Goal: Check status: Check status

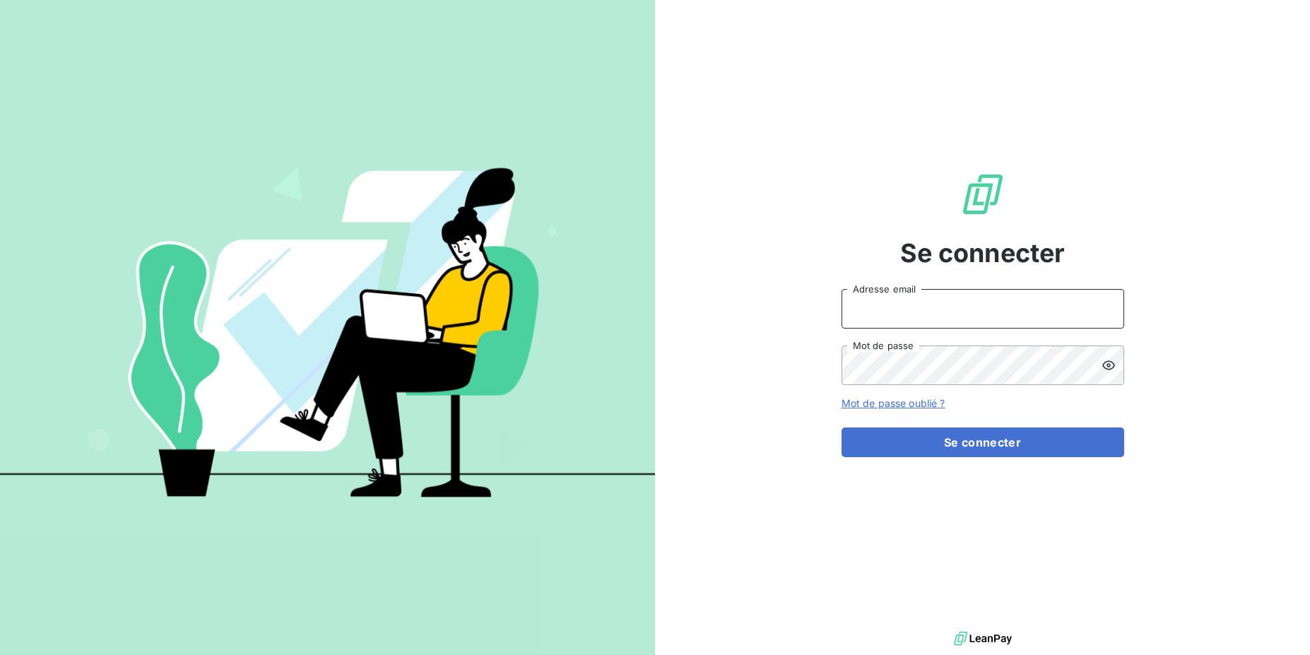
click at [867, 315] on input "Adresse email" at bounding box center [982, 309] width 283 height 40
drag, startPoint x: 891, startPoint y: 309, endPoint x: 938, endPoint y: 306, distance: 47.4
click at [938, 306] on input "admin@3dcelo" at bounding box center [982, 309] width 283 height 40
type input "admin@altecc"
click at [841, 427] on button "Se connecter" at bounding box center [982, 442] width 283 height 30
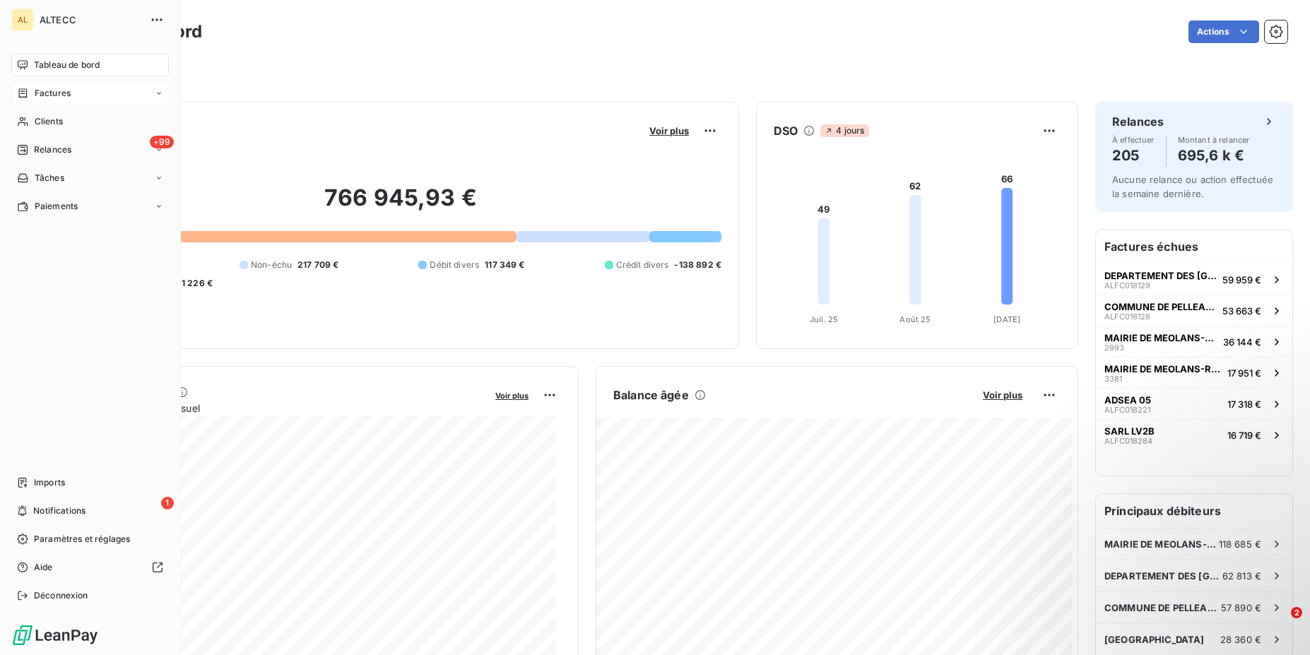
click at [31, 95] on div "Factures" at bounding box center [44, 93] width 54 height 13
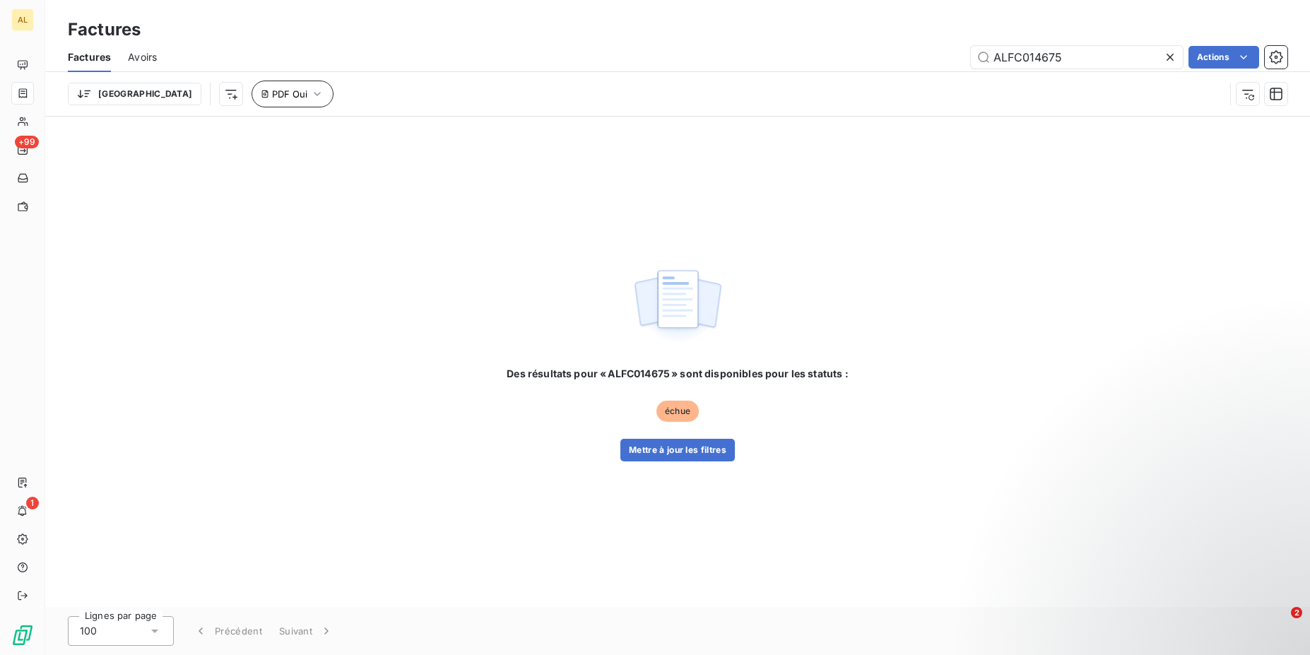
type input "ALFC014675"
click at [310, 88] on icon "button" at bounding box center [317, 94] width 14 height 14
click at [241, 159] on button "Supprimer le filtre" at bounding box center [272, 169] width 189 height 31
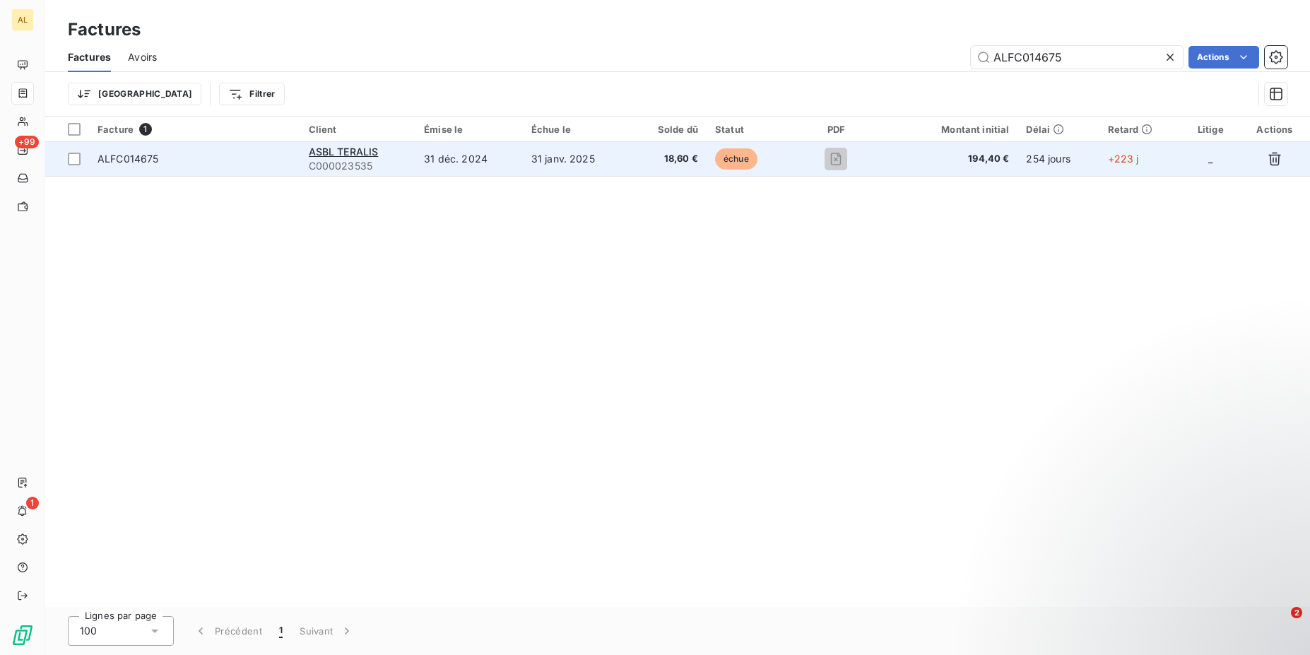
click at [284, 153] on span "ALFC014675" at bounding box center [194, 159] width 194 height 14
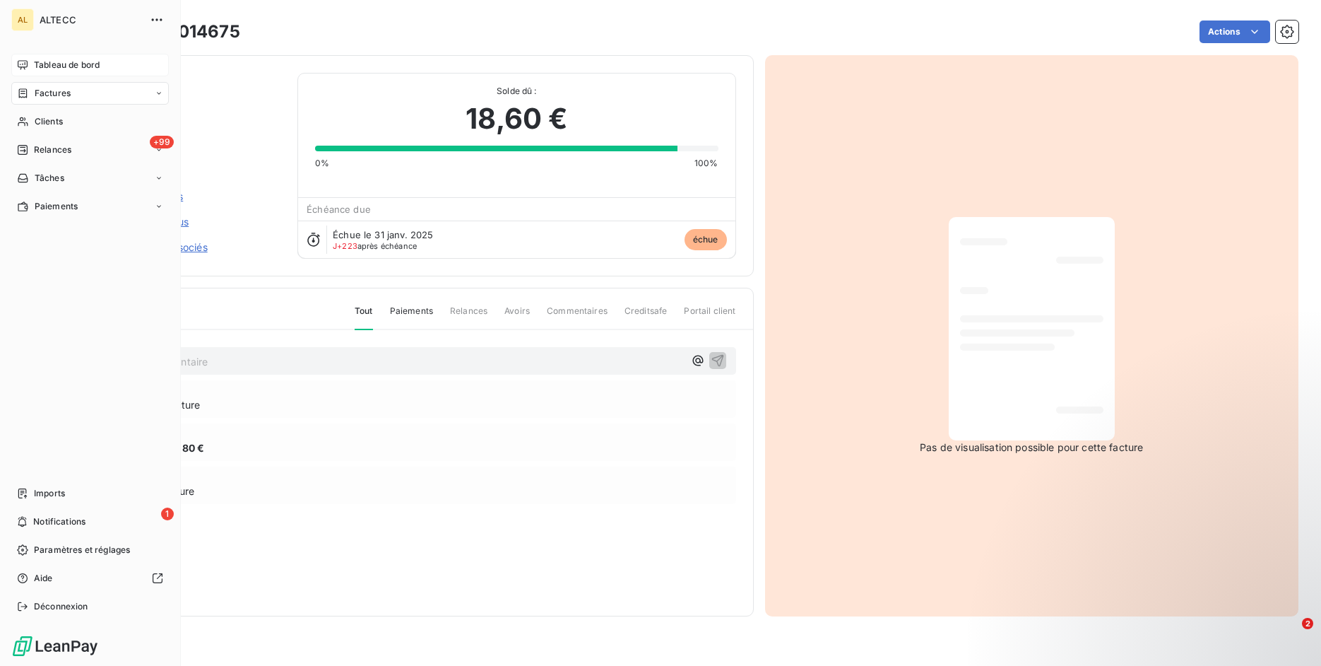
click at [27, 62] on icon at bounding box center [23, 64] width 10 height 9
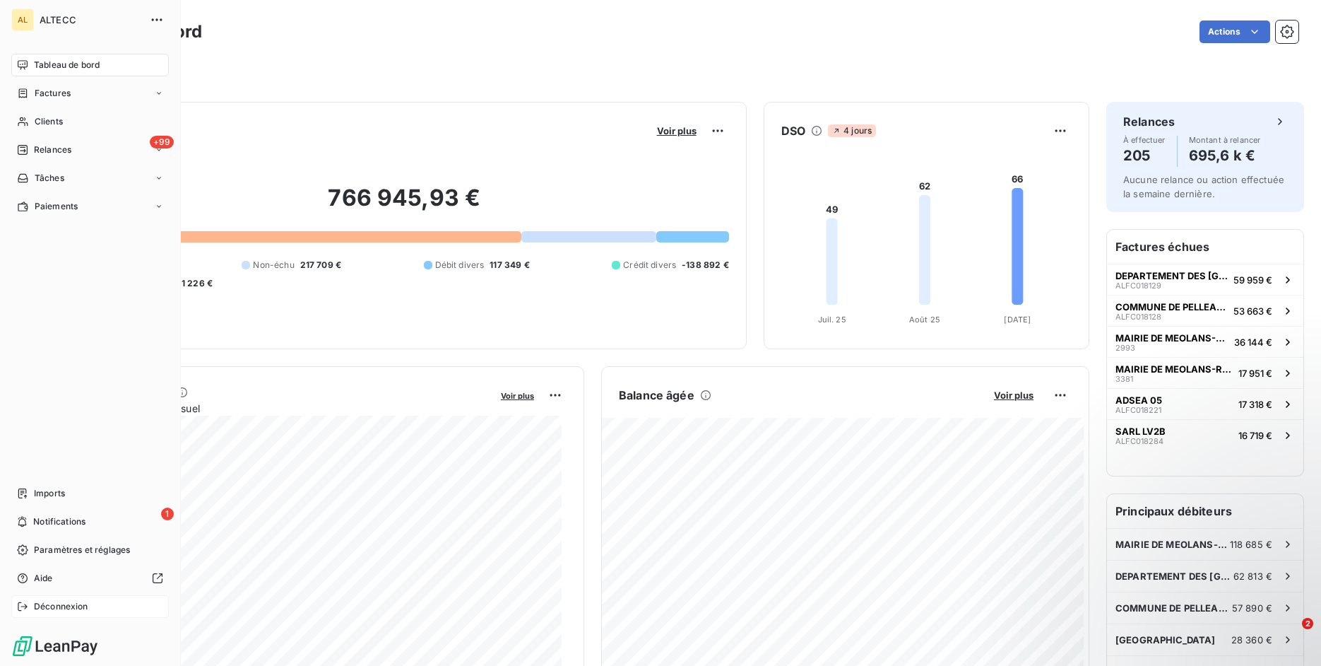
click at [33, 610] on div "Déconnexion" at bounding box center [90, 606] width 158 height 23
